Goal: Complete application form

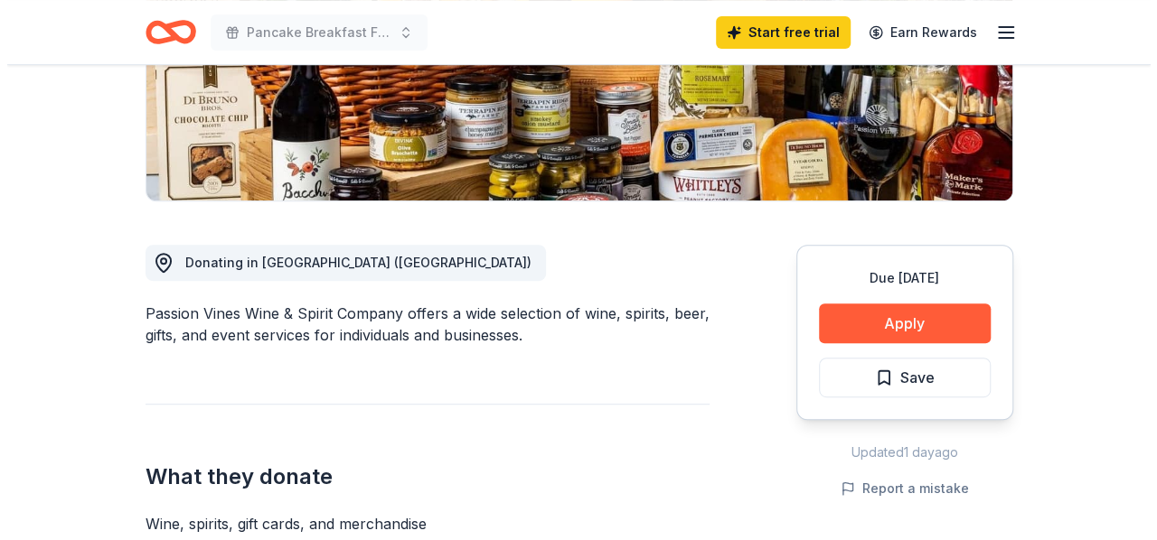
scroll to position [271, 0]
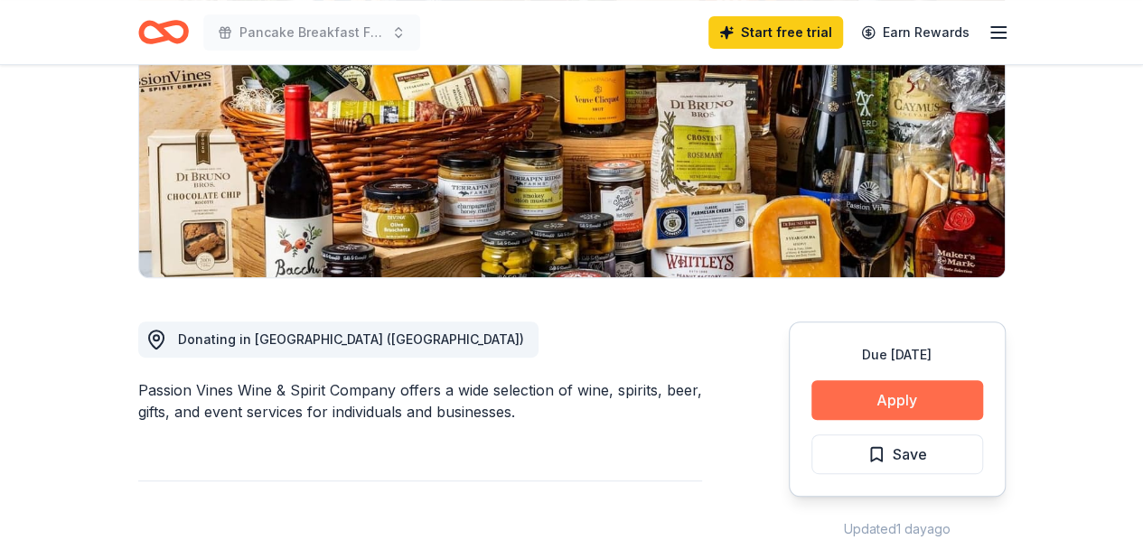
click at [868, 382] on button "Apply" at bounding box center [897, 400] width 172 height 40
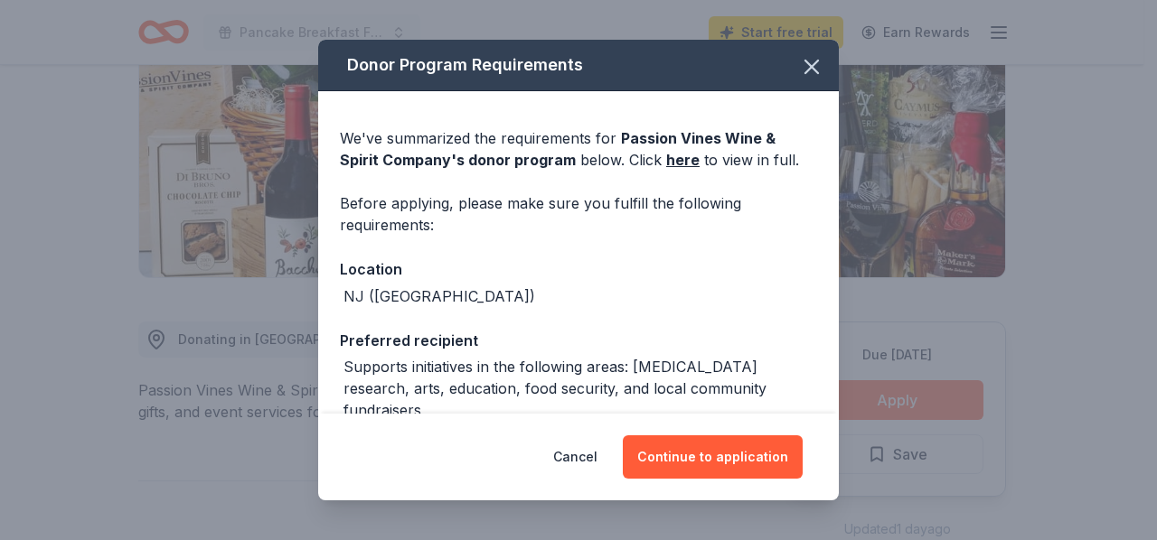
click at [908, 402] on div "Donor Program Requirements We've summarized the requirements for Passion Vines …" at bounding box center [578, 270] width 1157 height 540
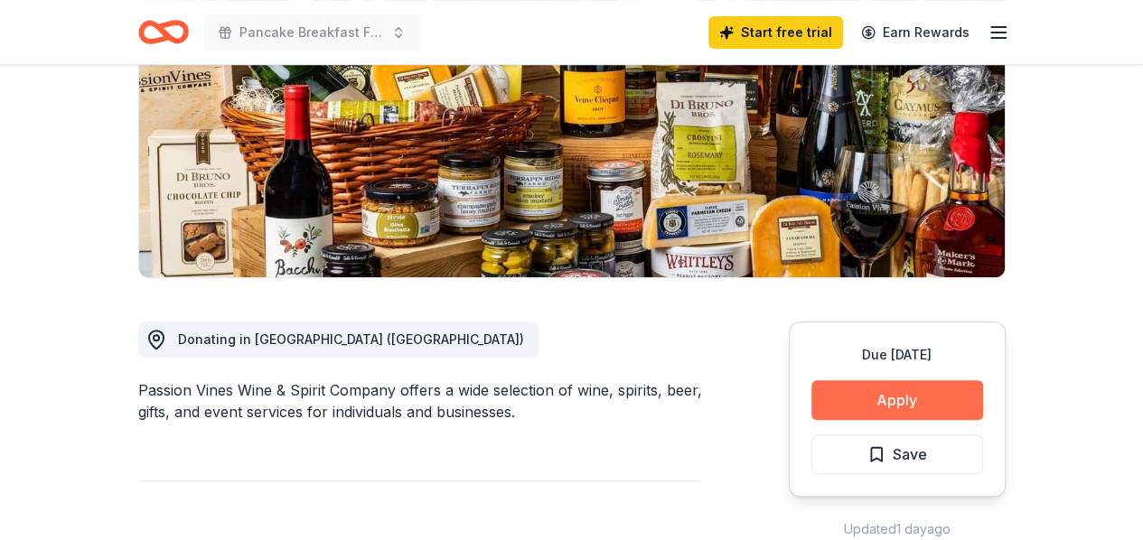
click at [908, 402] on button "Apply" at bounding box center [897, 400] width 172 height 40
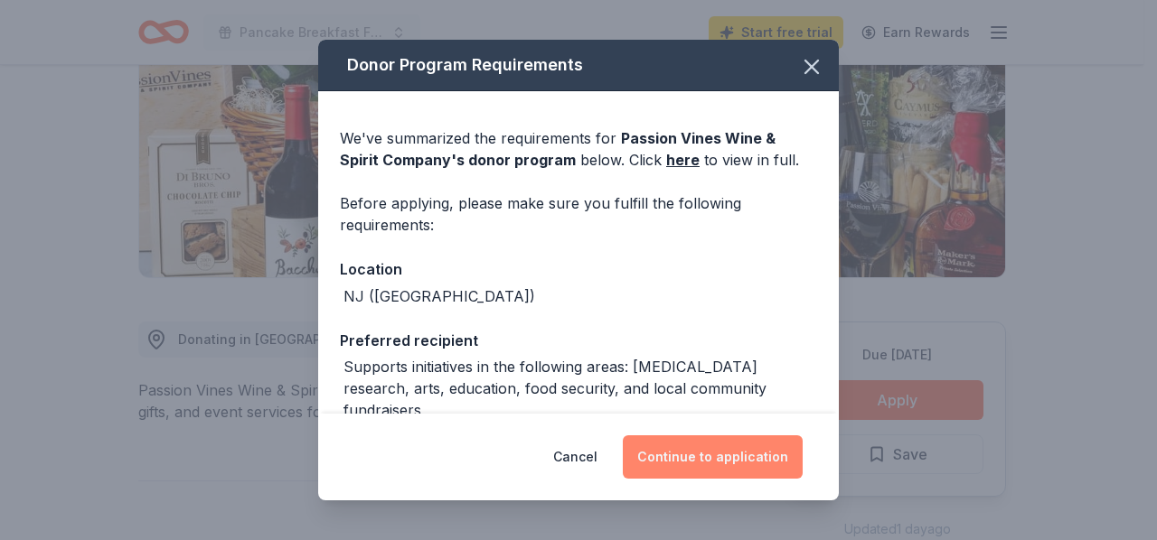
click at [720, 456] on button "Continue to application" at bounding box center [713, 457] width 180 height 43
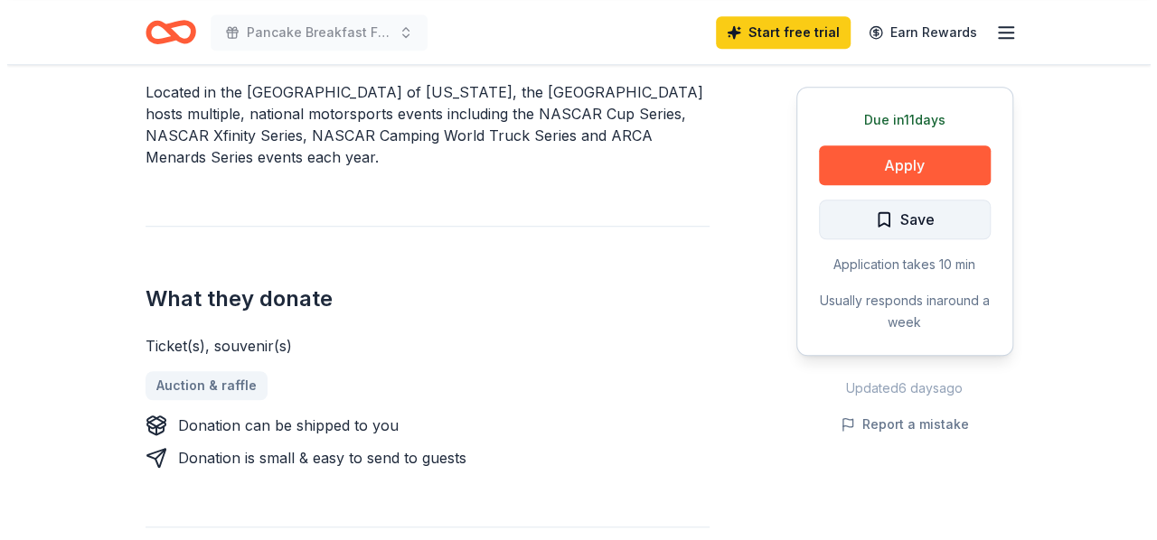
scroll to position [542, 0]
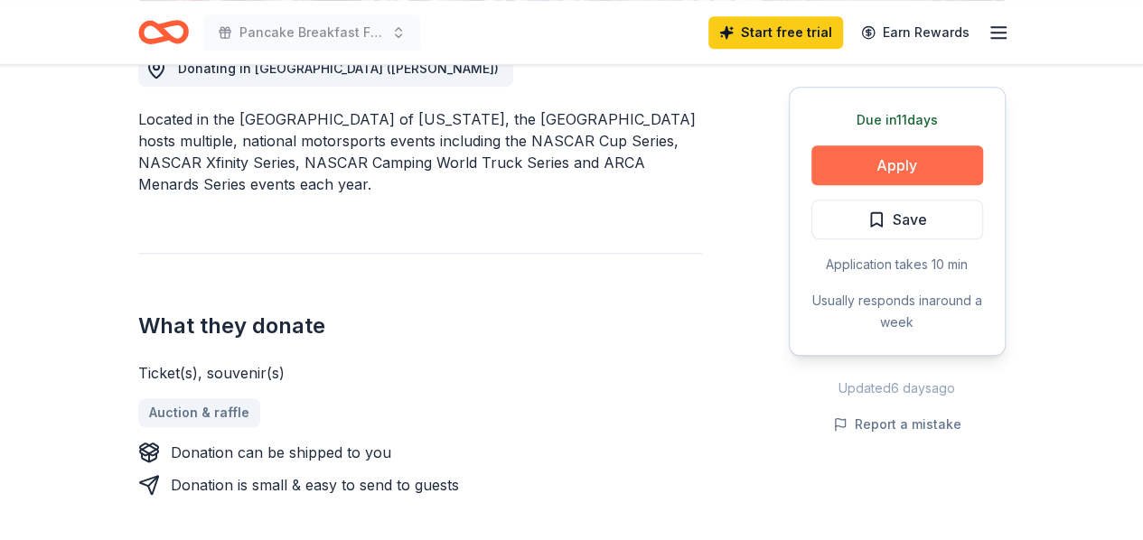
click at [920, 164] on button "Apply" at bounding box center [897, 165] width 172 height 40
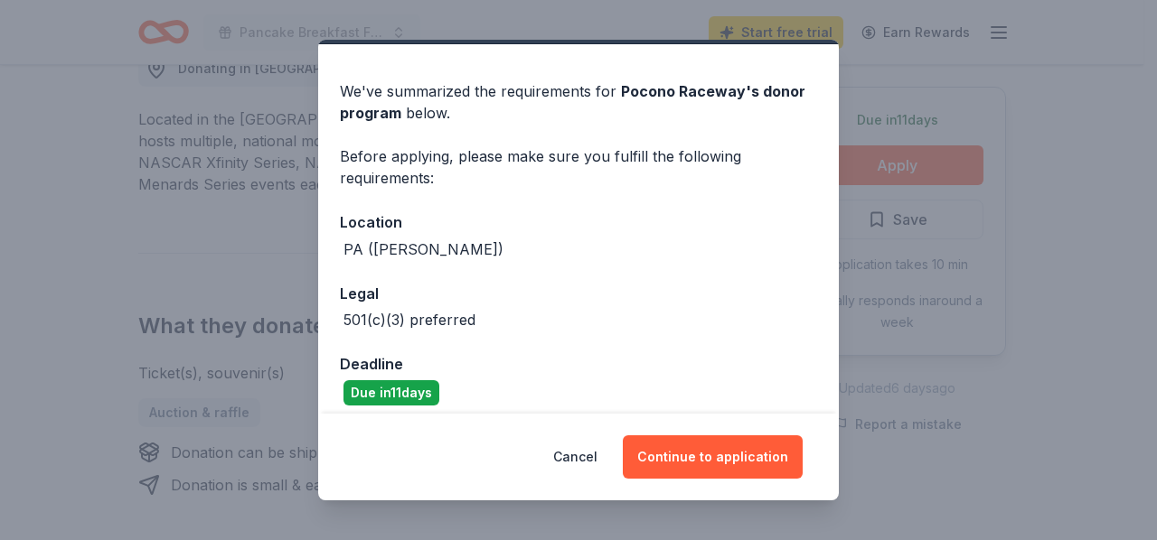
scroll to position [60, 0]
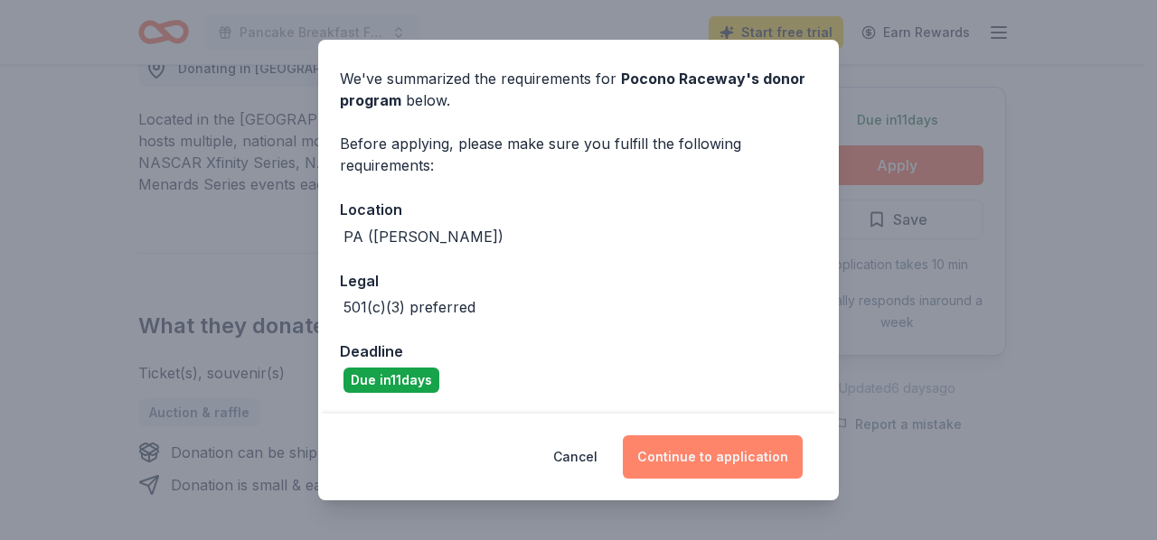
click at [708, 455] on button "Continue to application" at bounding box center [713, 457] width 180 height 43
